Goal: Task Accomplishment & Management: Complete application form

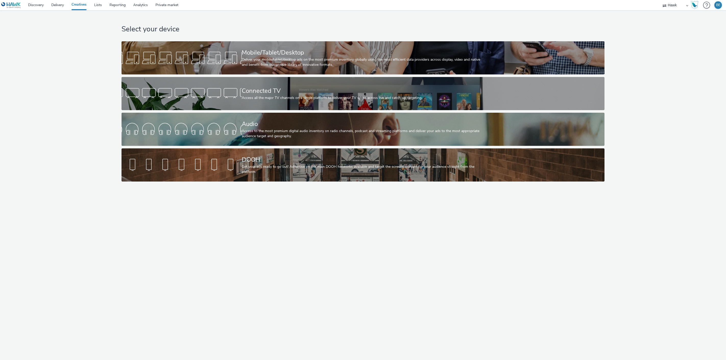
select select "11a7df10-284f-415c-b52a-427acf4c31ae"
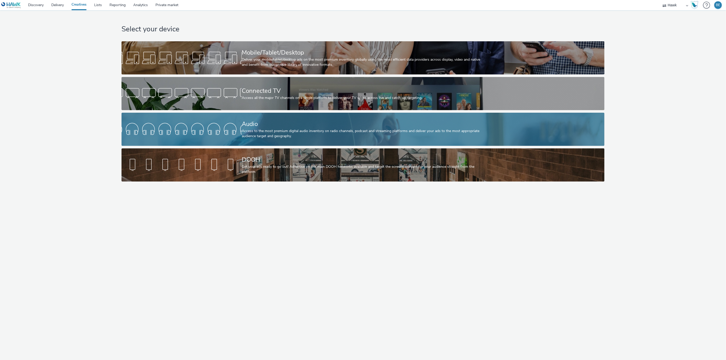
click at [254, 124] on div "Audio" at bounding box center [362, 124] width 240 height 9
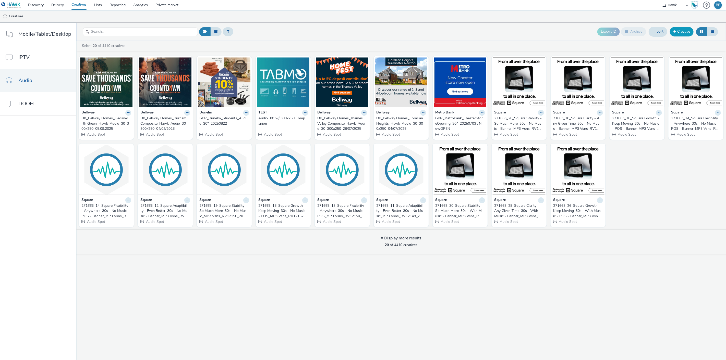
click at [680, 34] on link "Creative" at bounding box center [682, 31] width 24 height 9
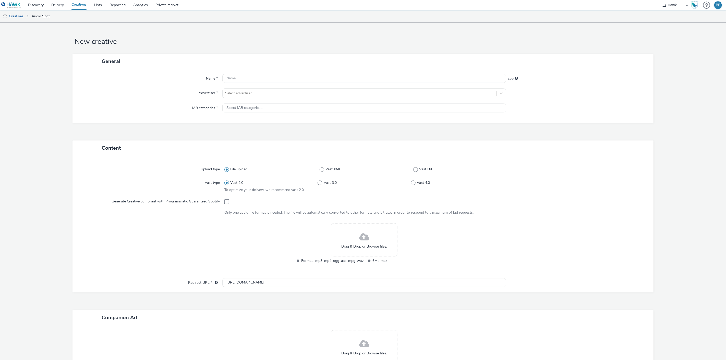
click at [240, 73] on div "Name * 255 Advertiser * Select advertiser... IAB categories * Select IAB catego…" at bounding box center [362, 96] width 581 height 54
click at [234, 79] on input "text" at bounding box center [364, 78] width 284 height 9
type input "Bellway Homes [GEOGRAPHIC_DATA] - [GEOGRAPHIC_DATA] - Audio | [DATE]"
click at [175, 89] on div "Advertiser *" at bounding box center [150, 94] width 144 height 10
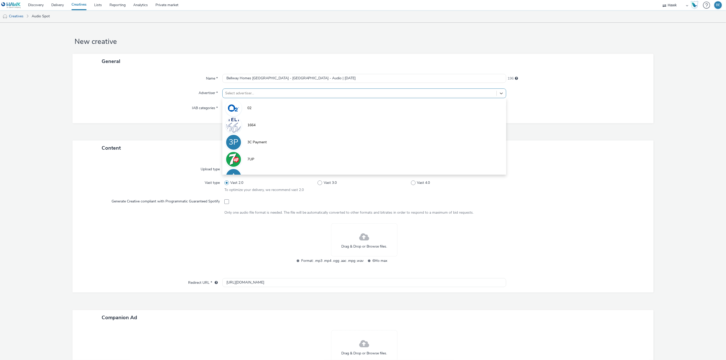
click at [251, 91] on div at bounding box center [359, 93] width 269 height 6
type input "bellw"
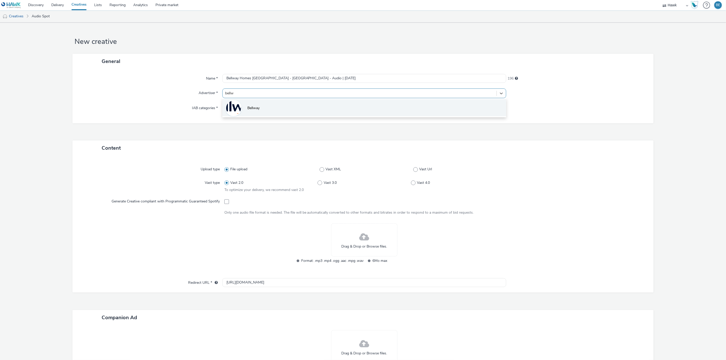
click at [251, 106] on span "Bellway" at bounding box center [253, 108] width 12 height 5
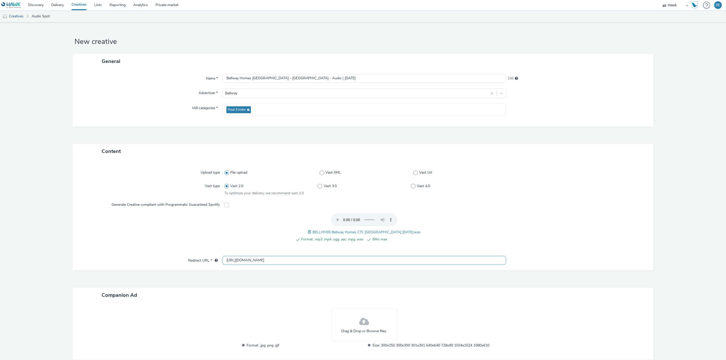
click at [234, 263] on input "http://www.bellway.co.uk" at bounding box center [364, 260] width 284 height 9
paste input "s://www.bellway.co.uk/new-homes/yorkshire/bishops-gate?utm_source=Hawkmedia&utm…"
type input "https://www.bellway.co.uk/new-homes/yorkshire/bishops-gate?utm_source=Hawkmedia…"
click at [63, 271] on form "New creative General Name * Bellway Homes Yorkshire - Bishops Gate - Audio | 05…" at bounding box center [363, 207] width 726 height 368
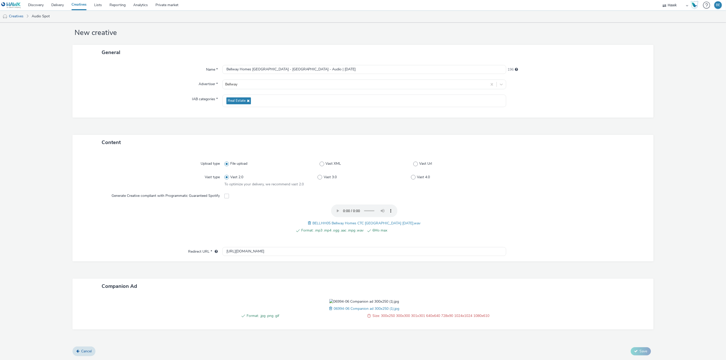
click at [329, 312] on span at bounding box center [331, 309] width 5 height 6
click at [665, 264] on form "New creative General Name * Bellway Homes Yorkshire - Bishops Gate - Audio | 05…" at bounding box center [363, 187] width 726 height 347
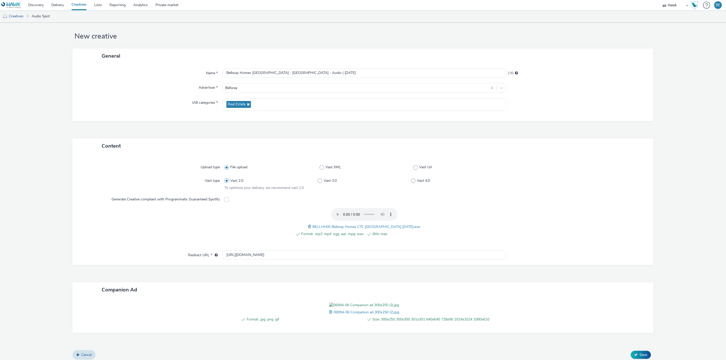
scroll to position [37, 0]
click at [634, 350] on icon at bounding box center [636, 352] width 4 height 4
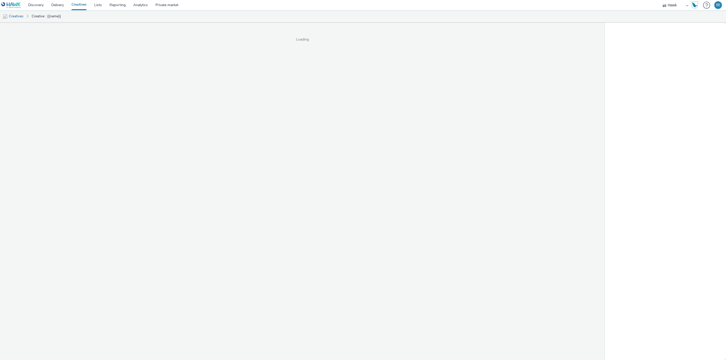
select select "11a7df10-284f-415c-b52a-427acf4c31ae"
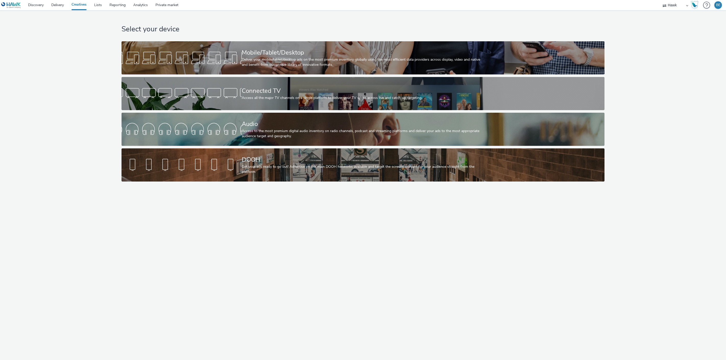
select select "11a7df10-284f-415c-b52a-427acf4c31ae"
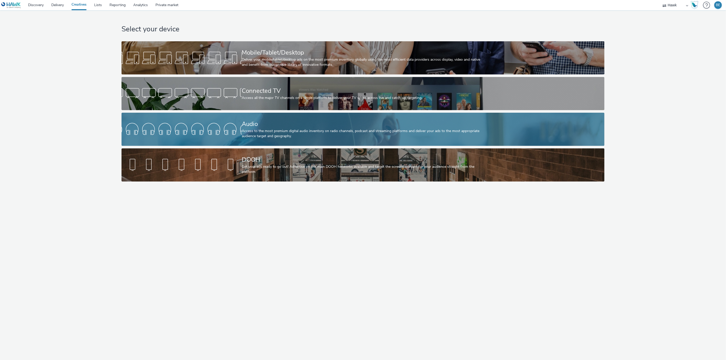
click at [225, 131] on div at bounding box center [182, 129] width 120 height 16
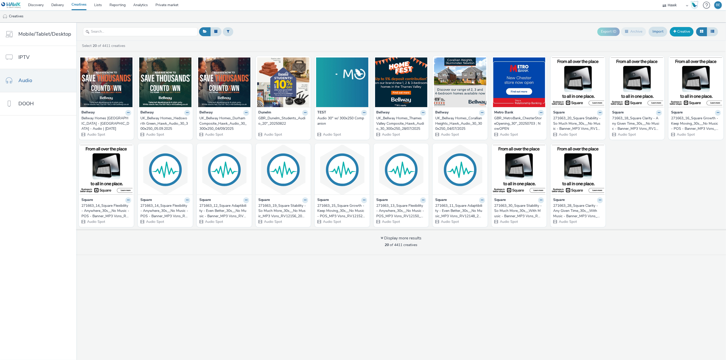
click at [681, 32] on link "Creative" at bounding box center [682, 31] width 24 height 9
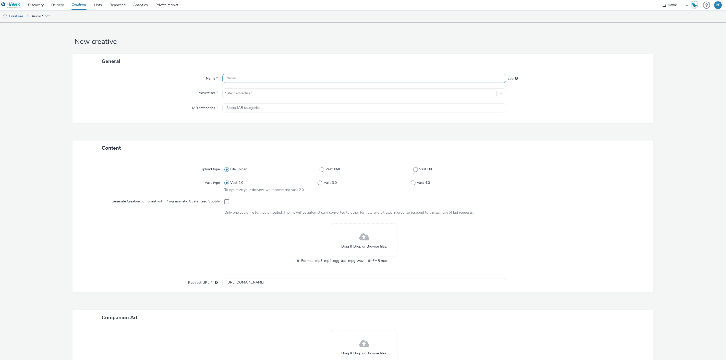
click at [234, 79] on input "text" at bounding box center [364, 78] width 284 height 9
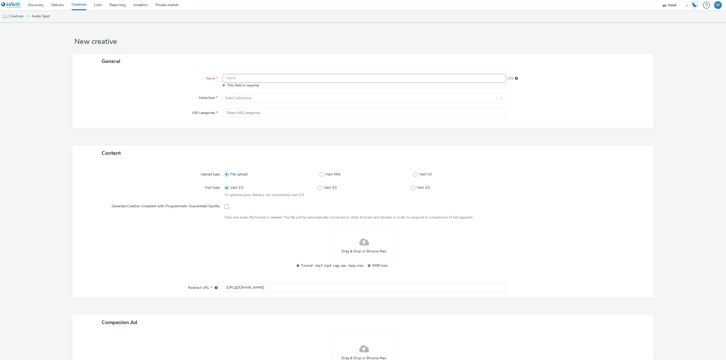
click at [245, 78] on input "text" at bounding box center [364, 78] width 284 height 9
paste input "UK_Bellway Homes North East_Meadowcraft_Hawk_Audio_30_300x250_45905_"
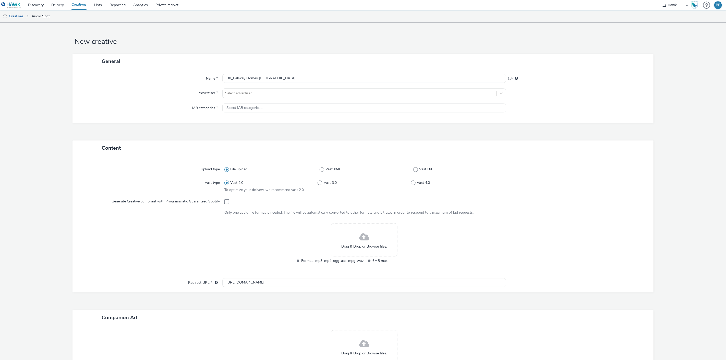
click at [282, 61] on div "General" at bounding box center [362, 61] width 581 height 15
drag, startPoint x: 345, startPoint y: 79, endPoint x: 390, endPoint y: 79, distance: 44.9
click at [390, 79] on input "UK_Bellway Homes North East_Meadowcraft_Hawk_Audio_30_300x250_45905_" at bounding box center [364, 78] width 284 height 9
type input "UK_Bellway Homes North East_Meadowcraft_Hawk_Audio_30_300x250_05/09/2025"
click at [365, 58] on div "General" at bounding box center [362, 61] width 581 height 15
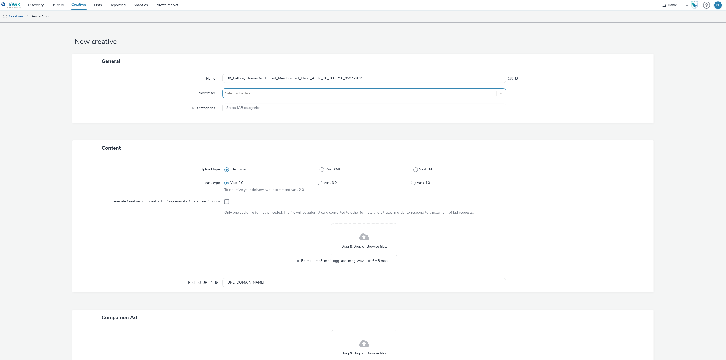
click at [236, 90] on div "Select advertiser..." at bounding box center [360, 93] width 274 height 8
type input "bellwa"
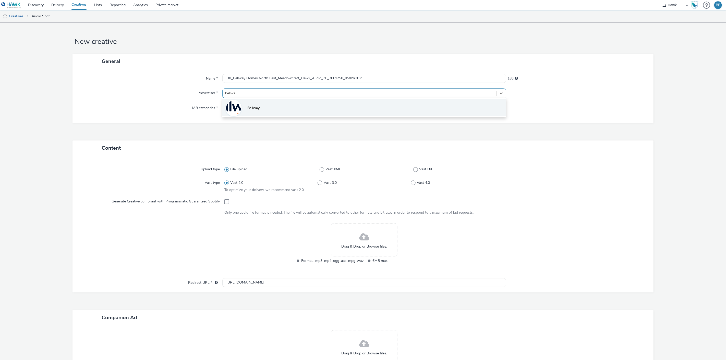
click at [240, 110] on li "Bellway" at bounding box center [364, 107] width 284 height 17
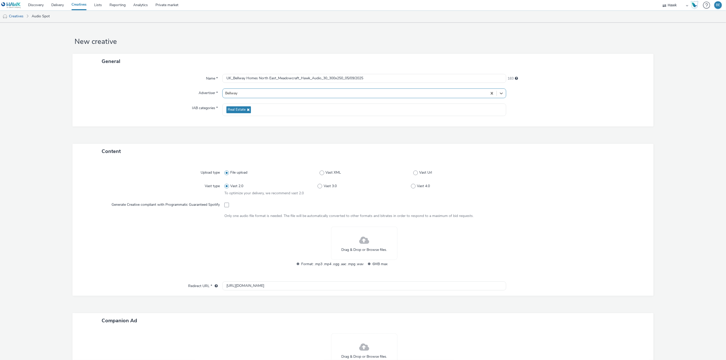
click at [177, 107] on div "IAB categories *" at bounding box center [150, 110] width 144 height 13
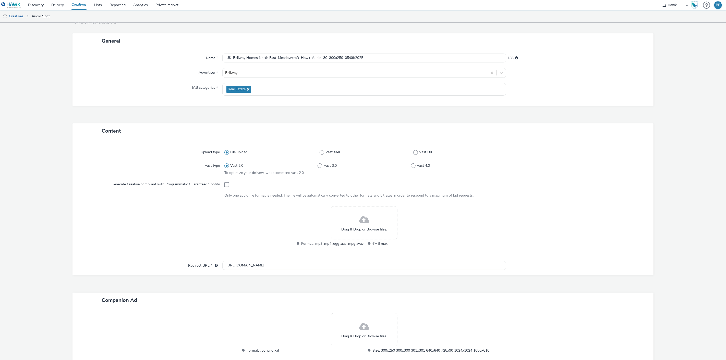
scroll to position [21, 0]
click at [138, 86] on div "IAB categories *" at bounding box center [150, 89] width 144 height 13
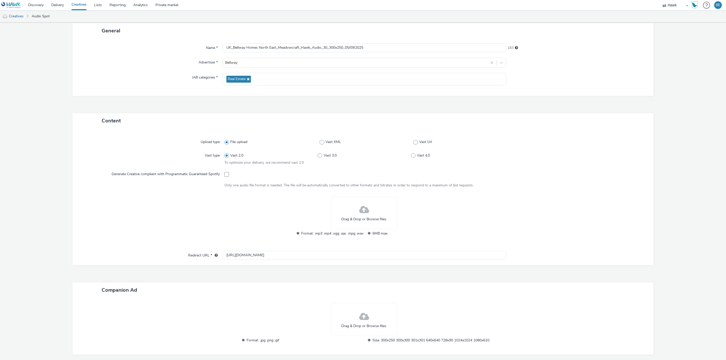
scroll to position [0, 0]
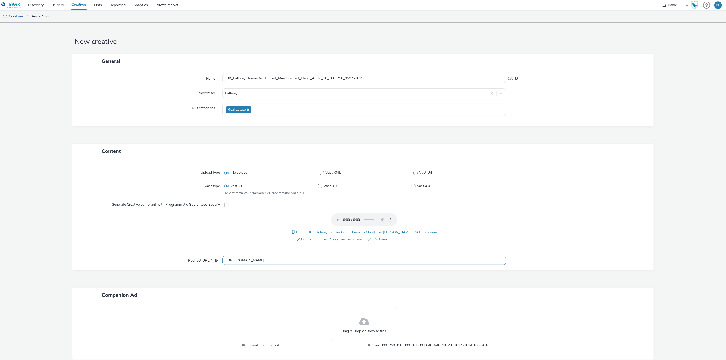
click at [257, 260] on input "http://www.bellway.co.uk" at bounding box center [364, 260] width 284 height 9
paste input "s://www.bellway.co.uk/new-homes/north-east/meadowcroft?utm_source=Digital+audio…"
type input "https://www.bellway.co.uk/new-homes/north-east/meadowcroft?utm_source=Digital+a…"
click at [657, 260] on form "New creative General Name * UK_Bellway Homes North East_Meadowcraft_Hawk_Audio_…" at bounding box center [363, 207] width 726 height 368
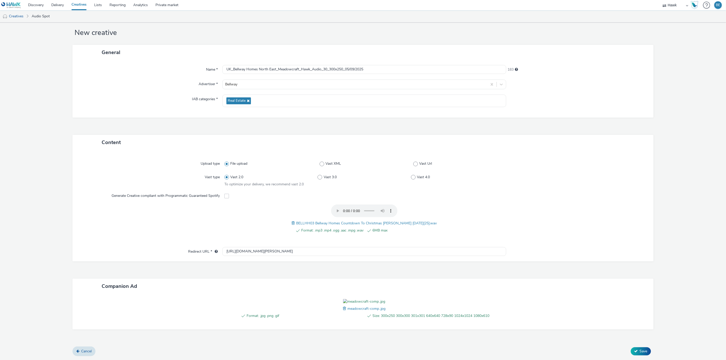
click at [678, 251] on form "New creative General Name * UK_Bellway Homes North East_Meadowcraft_Hawk_Audio_…" at bounding box center [363, 187] width 726 height 347
click at [641, 353] on span "Save" at bounding box center [644, 351] width 8 height 5
